Goal: Task Accomplishment & Management: Manage account settings

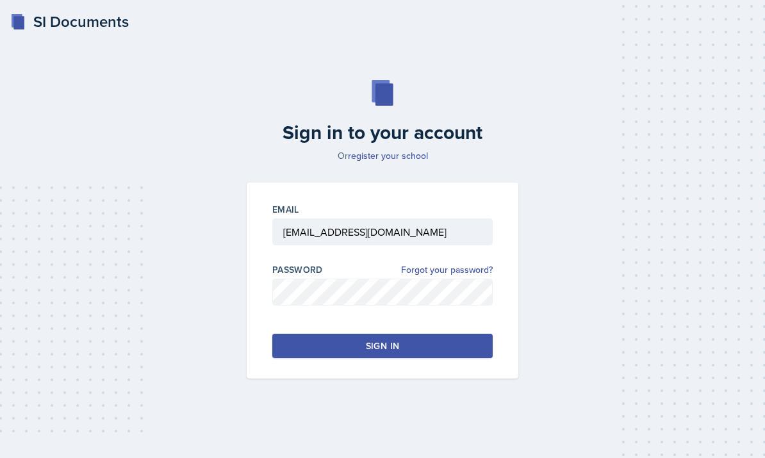
type input "[EMAIL_ADDRESS][DOMAIN_NAME]"
click at [461, 358] on button "Sign in" at bounding box center [382, 346] width 220 height 24
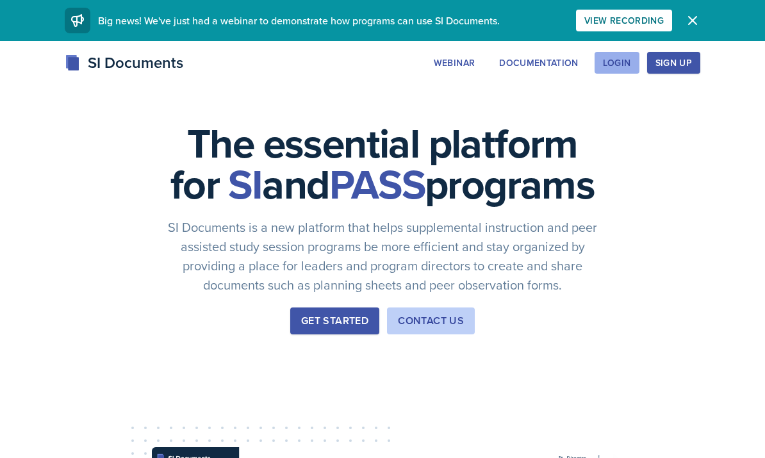
click at [610, 60] on div "Login" at bounding box center [617, 63] width 28 height 10
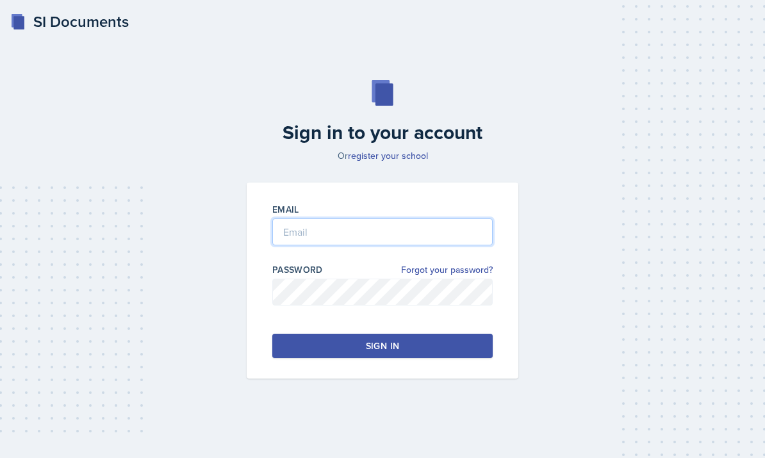
click at [370, 245] on input "email" at bounding box center [382, 231] width 220 height 27
type input "[EMAIL_ADDRESS][DOMAIN_NAME]"
click at [335, 358] on button "Sign in" at bounding box center [382, 346] width 220 height 24
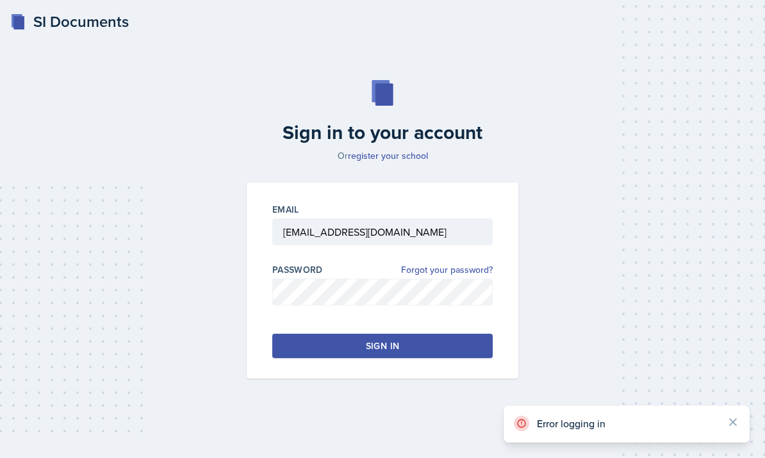
click at [388, 352] on div "Sign in" at bounding box center [382, 345] width 33 height 13
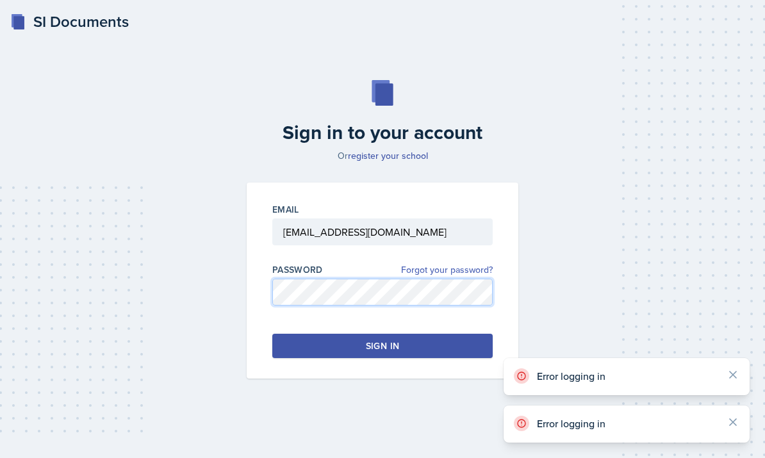
click at [463, 277] on link "Forgot your password?" at bounding box center [447, 269] width 92 height 13
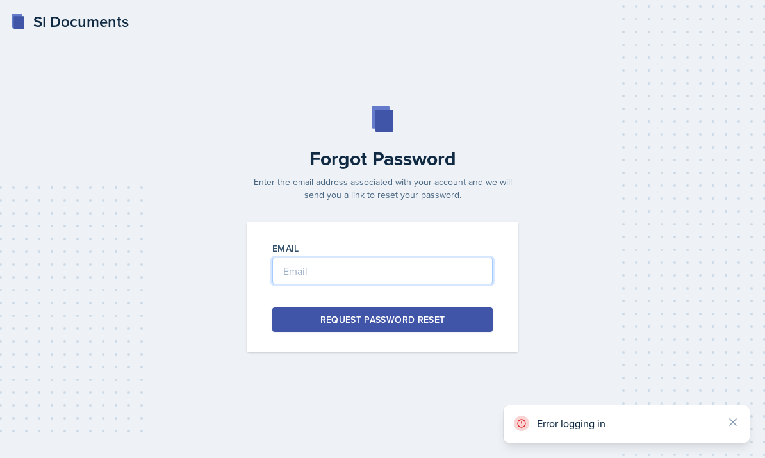
click at [434, 284] on input "email" at bounding box center [382, 270] width 220 height 27
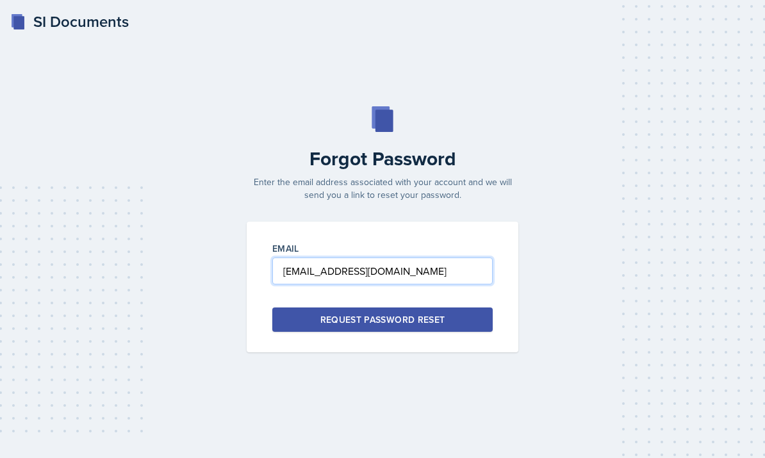
type input "[EMAIL_ADDRESS][DOMAIN_NAME]"
click at [473, 332] on button "Request Password Reset" at bounding box center [382, 319] width 220 height 24
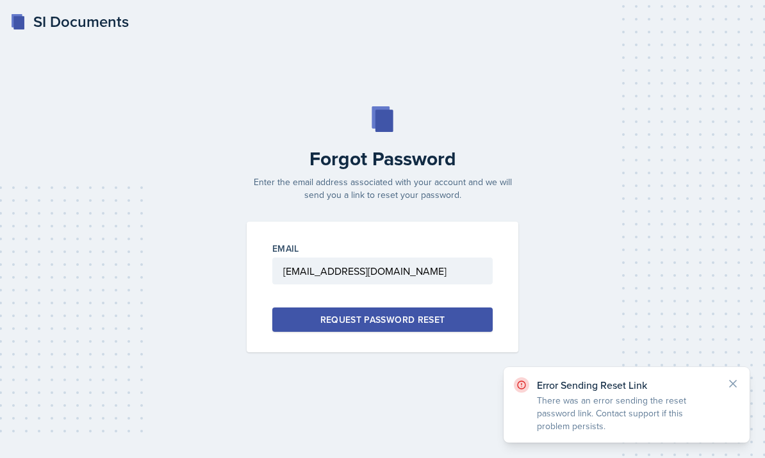
click at [603, 421] on p "There was an error sending the reset password link. Contact support if this pro…" at bounding box center [626, 413] width 179 height 38
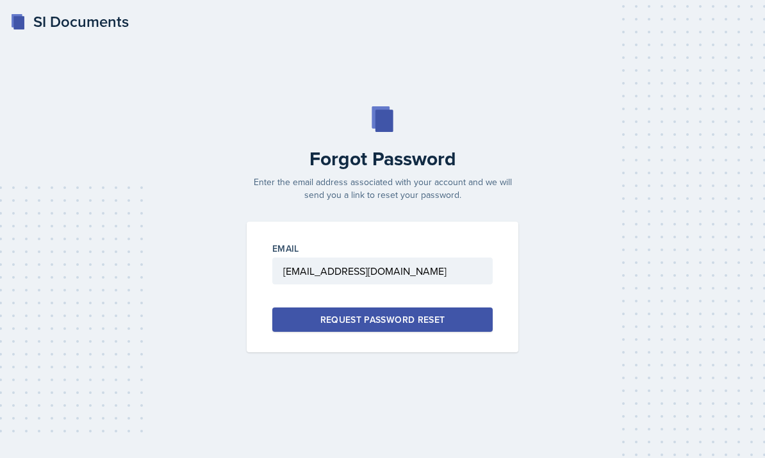
click at [22, 31] on div "SI Documents" at bounding box center [69, 21] width 118 height 23
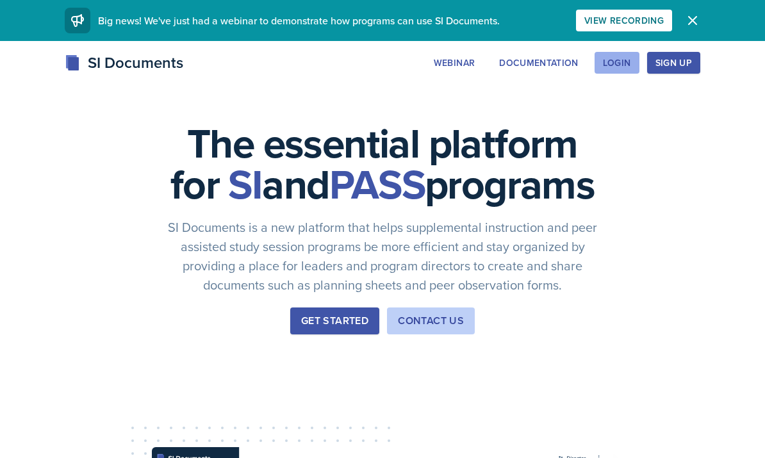
click at [631, 73] on button "Login" at bounding box center [616, 63] width 45 height 22
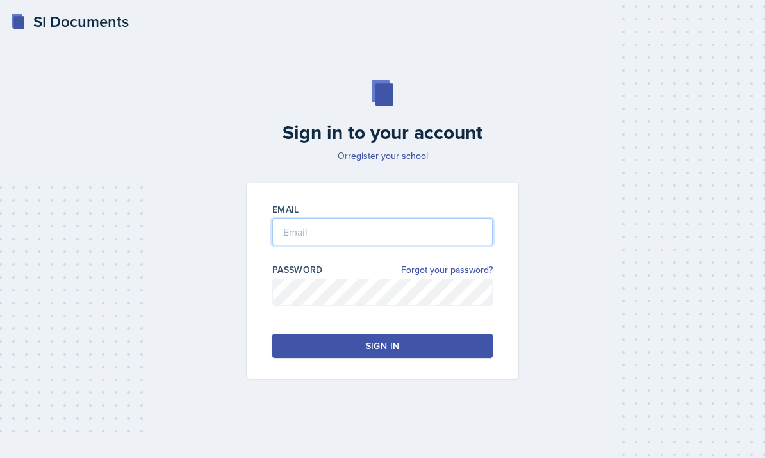
click at [384, 245] on input "email" at bounding box center [382, 231] width 220 height 27
type input "[EMAIL_ADDRESS][DOMAIN_NAME]"
click at [413, 358] on button "Sign in" at bounding box center [382, 346] width 220 height 24
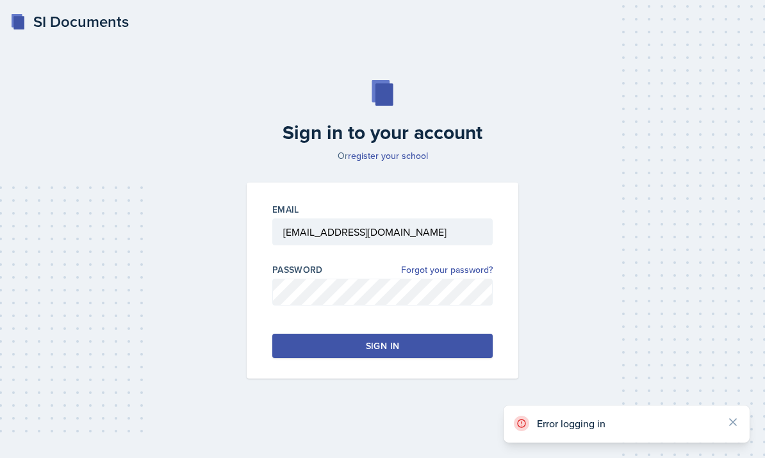
click at [433, 358] on button "Sign in" at bounding box center [382, 346] width 220 height 24
click at [412, 452] on div "SI Documents Sign in to your account Or register your school Email [EMAIL_ADDRE…" at bounding box center [382, 229] width 765 height 458
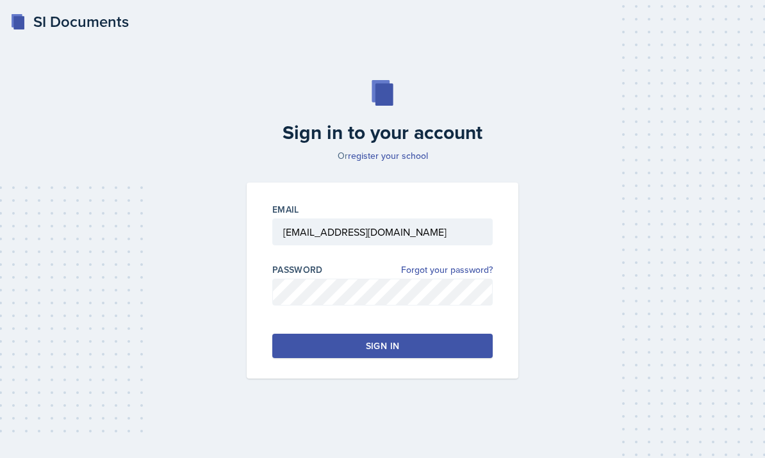
click at [384, 352] on div "Sign in" at bounding box center [382, 345] width 33 height 13
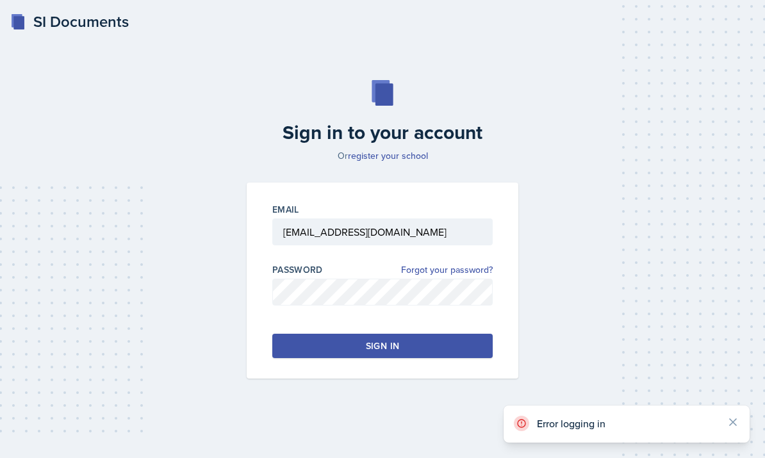
click at [394, 457] on div "SI Documents Sign in to your account Or register your school Email [EMAIL_ADDRE…" at bounding box center [382, 229] width 765 height 458
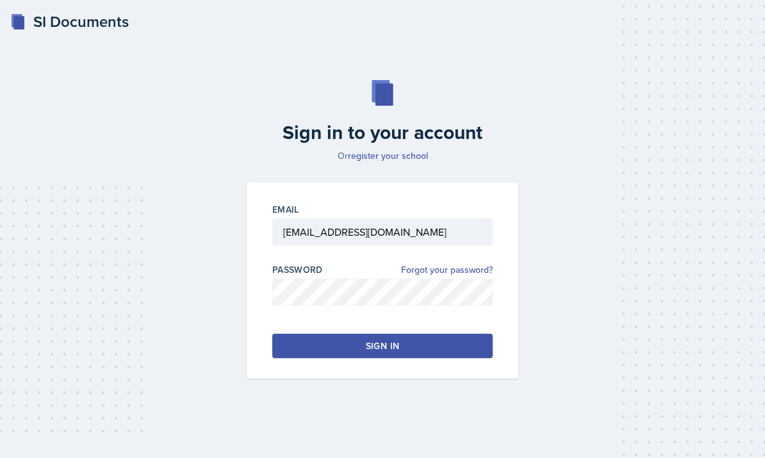
click at [421, 358] on button "Sign in" at bounding box center [382, 346] width 220 height 24
click at [398, 245] on input "email" at bounding box center [382, 231] width 220 height 27
type input "[EMAIL_ADDRESS][DOMAIN_NAME]"
click at [416, 358] on button "Sign in" at bounding box center [382, 346] width 220 height 24
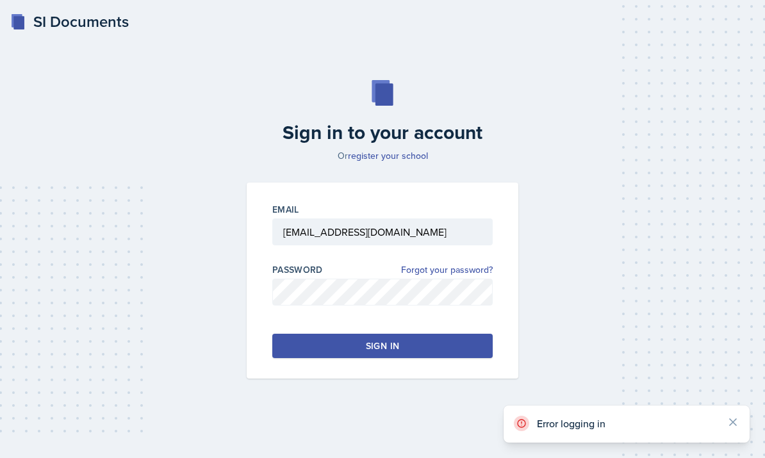
click at [460, 358] on button "Sign in" at bounding box center [382, 346] width 220 height 24
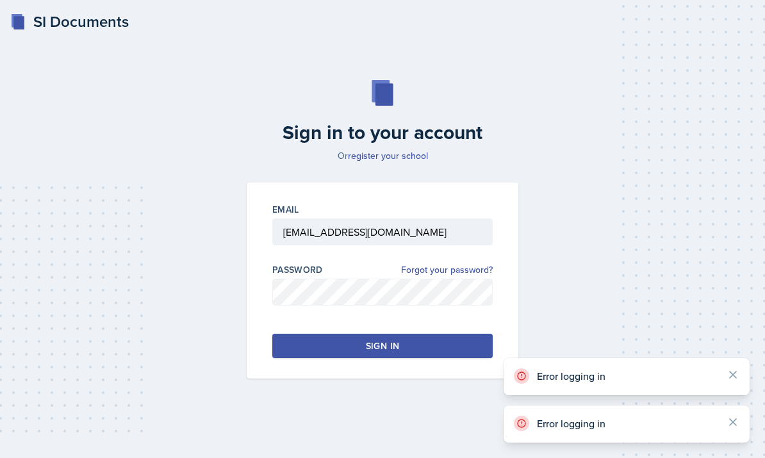
click at [467, 358] on button "Sign in" at bounding box center [382, 346] width 220 height 24
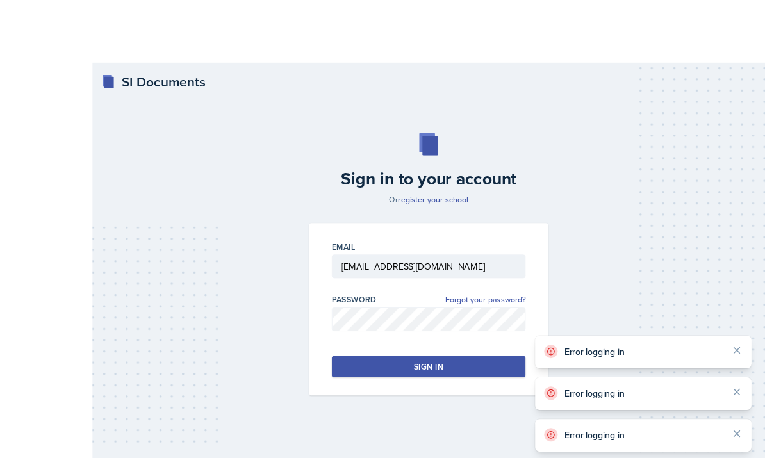
scroll to position [32, 0]
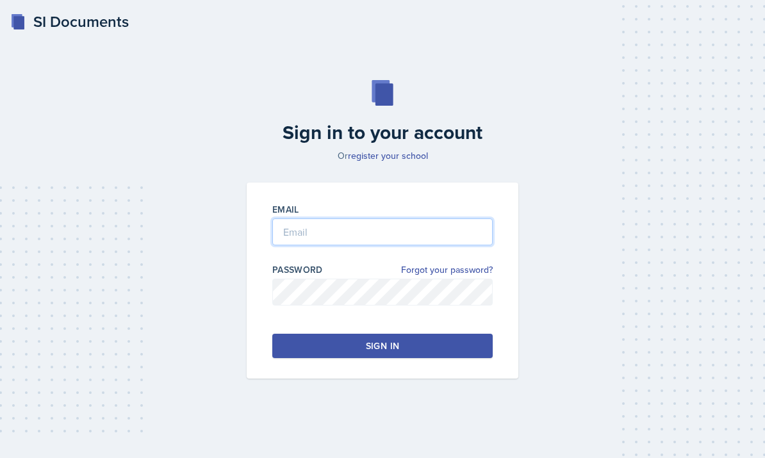
click at [332, 245] on input "email" at bounding box center [382, 231] width 220 height 27
type input "[EMAIL_ADDRESS][DOMAIN_NAME]"
click at [432, 358] on button "Sign in" at bounding box center [382, 346] width 220 height 24
click at [369, 358] on button "Sign in" at bounding box center [382, 346] width 220 height 24
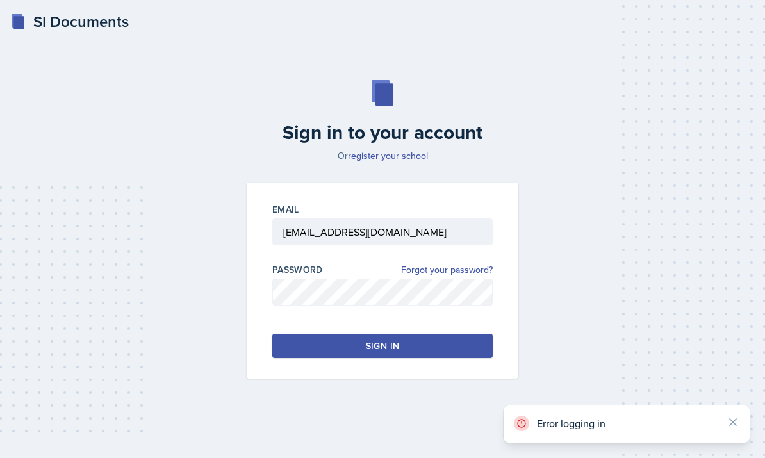
click at [309, 378] on div "Email malmimar@students.kennesaw.edu Password Forgot your password? Sign in" at bounding box center [383, 281] width 272 height 196
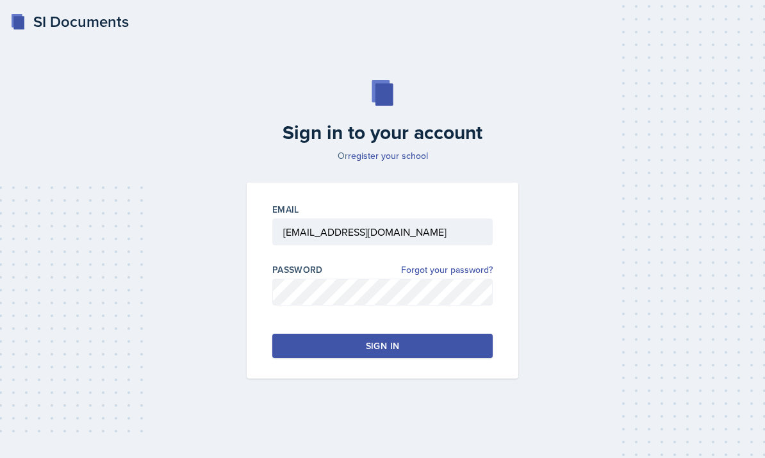
click at [436, 358] on button "Sign in" at bounding box center [382, 346] width 220 height 24
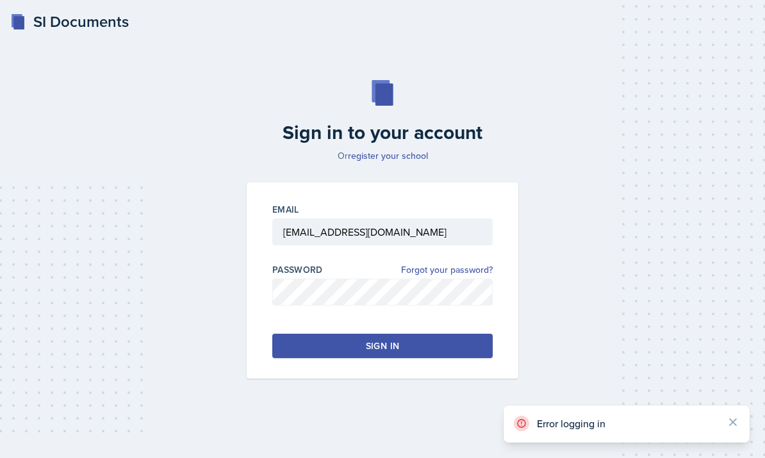
click at [429, 358] on button "Sign in" at bounding box center [382, 346] width 220 height 24
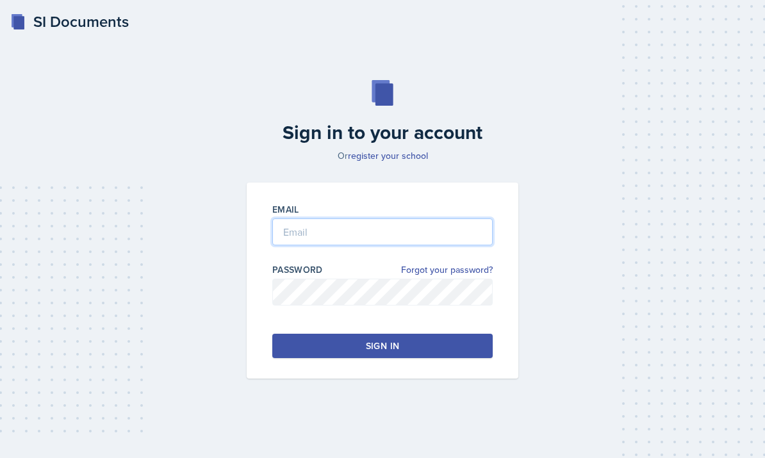
click at [386, 245] on input "email" at bounding box center [382, 231] width 220 height 27
type input "[EMAIL_ADDRESS][DOMAIN_NAME]"
click at [440, 358] on button "Sign in" at bounding box center [382, 346] width 220 height 24
click at [371, 358] on button "Sign in" at bounding box center [382, 346] width 220 height 24
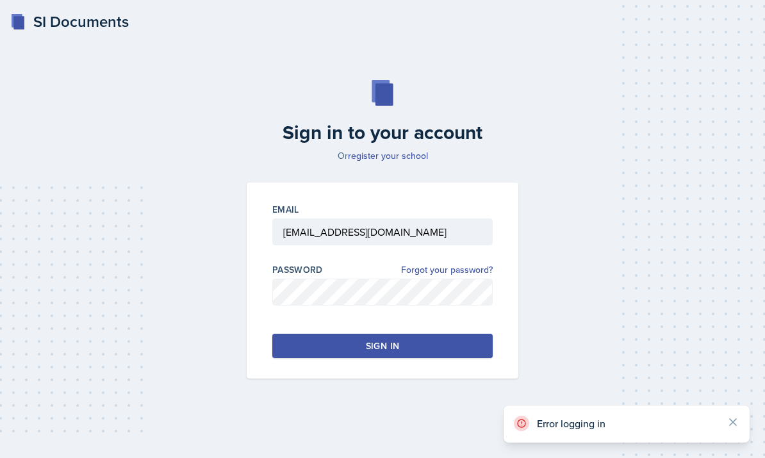
click at [411, 457] on div "SI Documents Sign in to your account Or register your school Email [EMAIL_ADDRE…" at bounding box center [382, 229] width 765 height 458
